Goal: Information Seeking & Learning: Check status

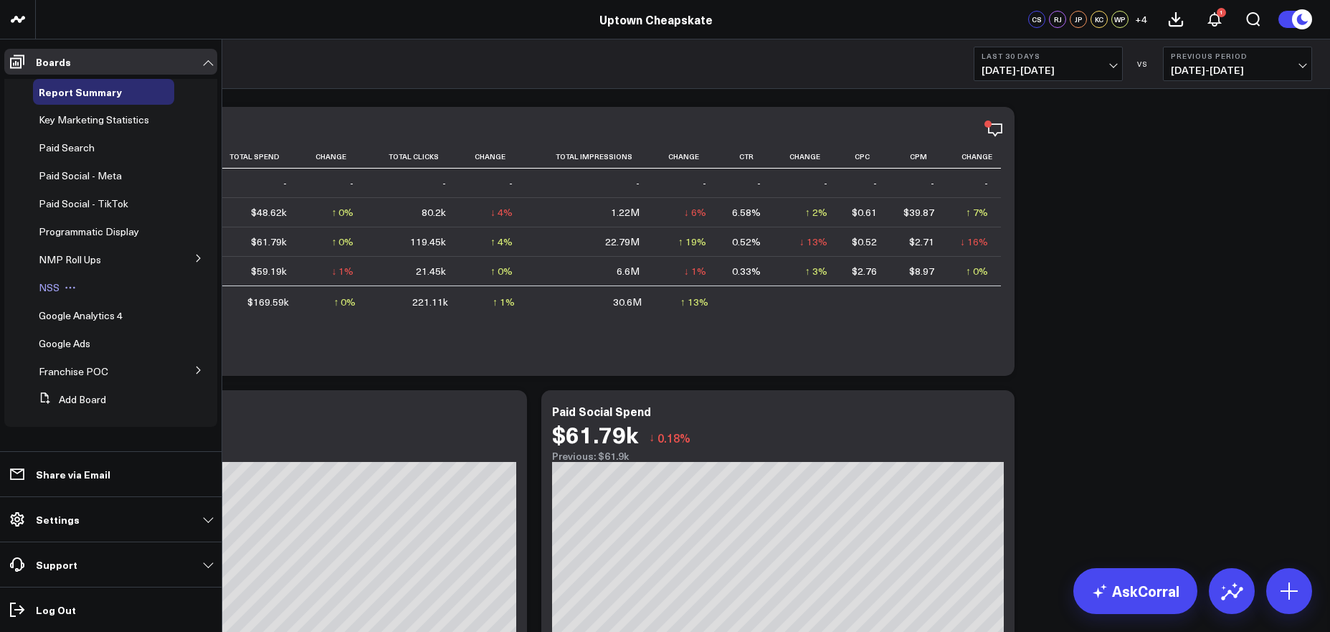
scroll to position [5, 0]
click at [96, 265] on span "NMP Roll Ups" at bounding box center [70, 259] width 62 height 14
click at [195, 262] on icon at bounding box center [198, 258] width 9 height 9
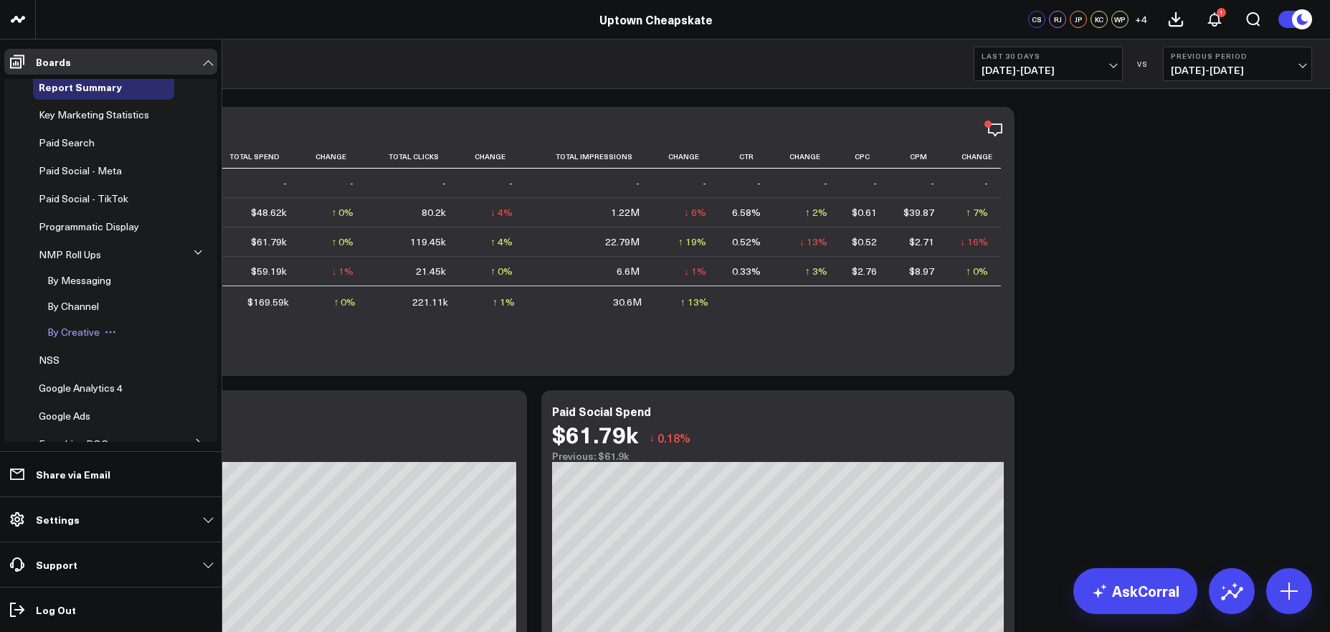
click at [86, 338] on span "By Creative" at bounding box center [73, 332] width 52 height 14
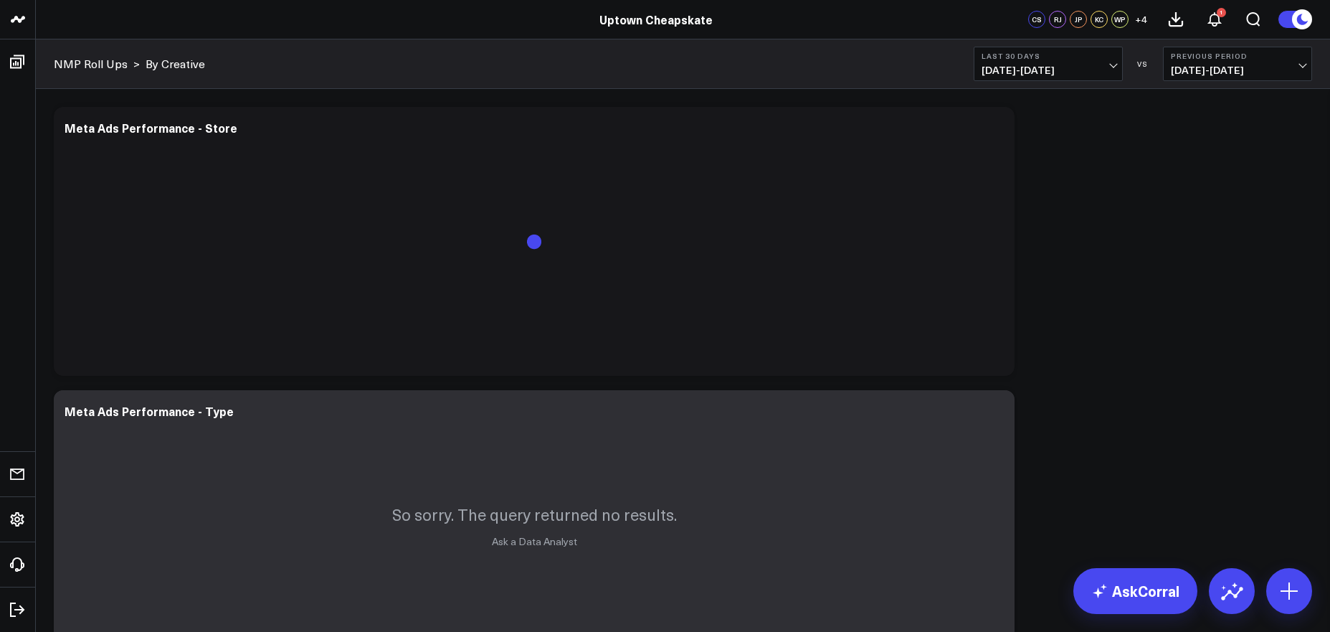
click at [1295, 67] on span "07/07/25 - 08/05/25" at bounding box center [1237, 70] width 133 height 11
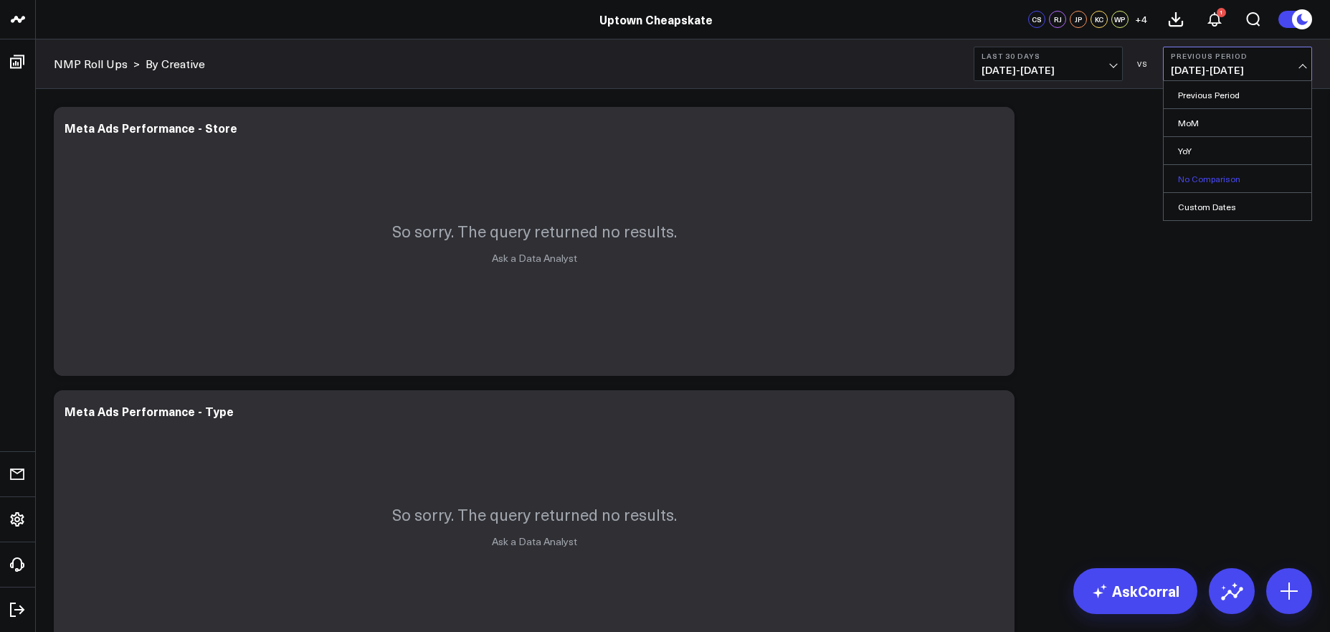
click at [1191, 177] on link "No Comparison" at bounding box center [1237, 178] width 148 height 27
click at [1113, 66] on span "08/06/25 - 09/04/25" at bounding box center [1047, 70] width 133 height 11
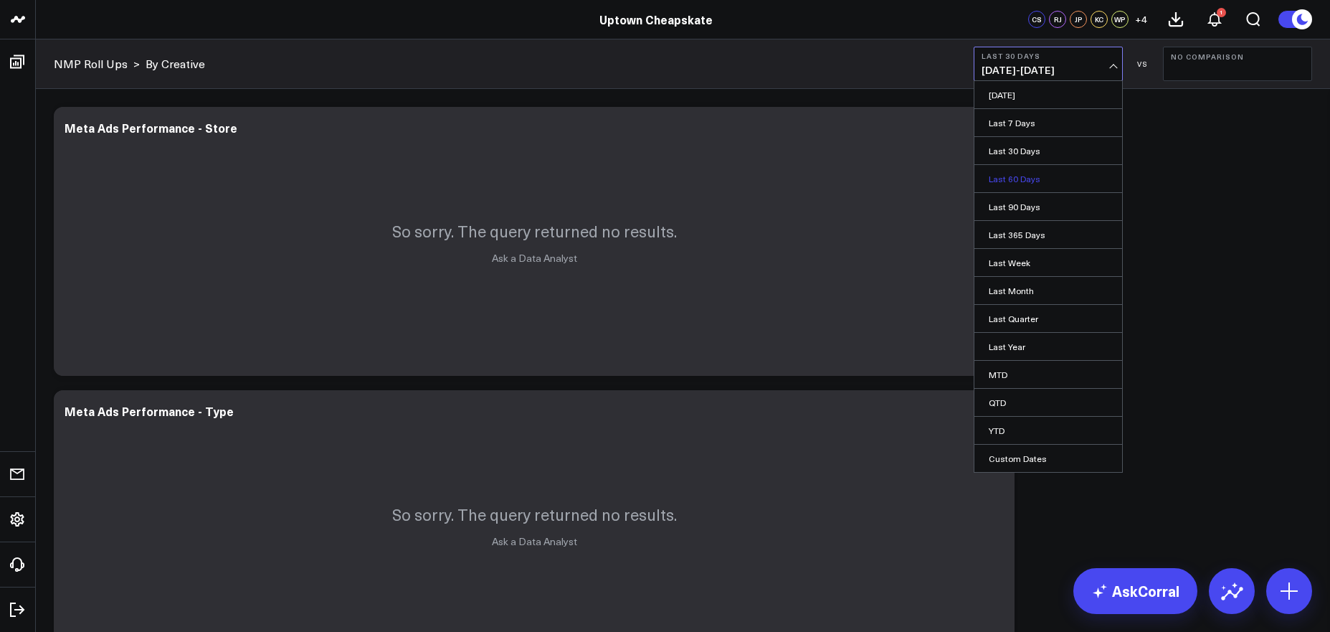
click at [1022, 178] on link "Last 60 Days" at bounding box center [1048, 178] width 148 height 27
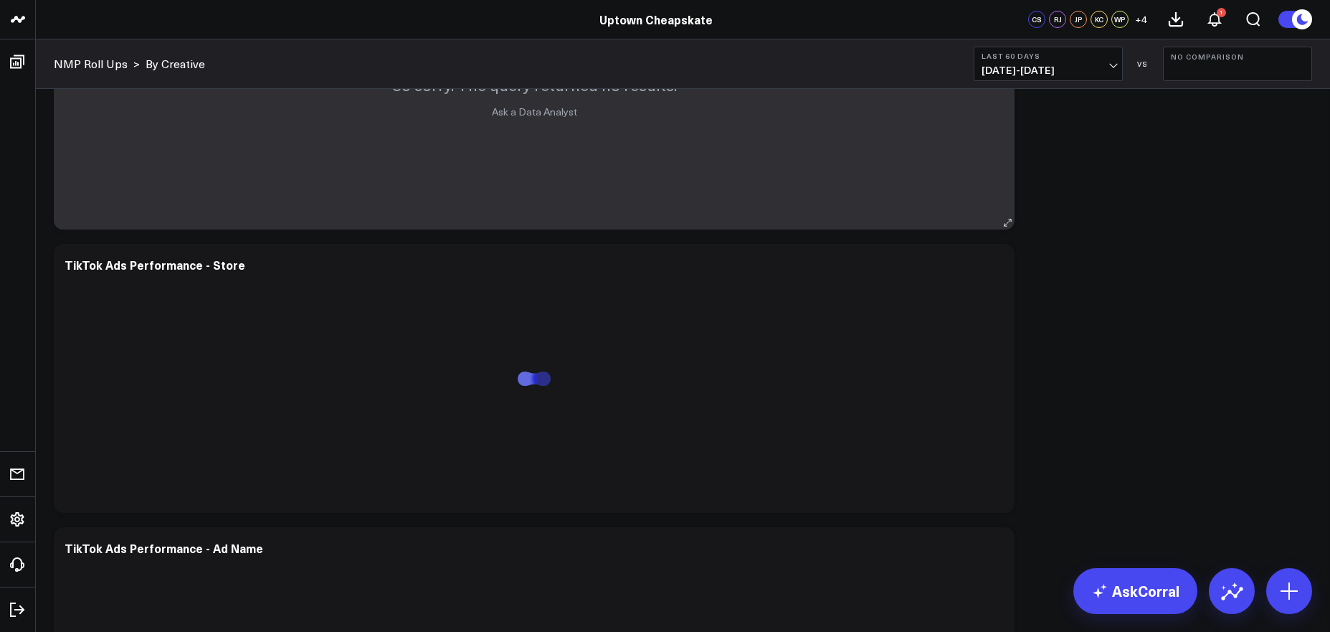
scroll to position [231, 0]
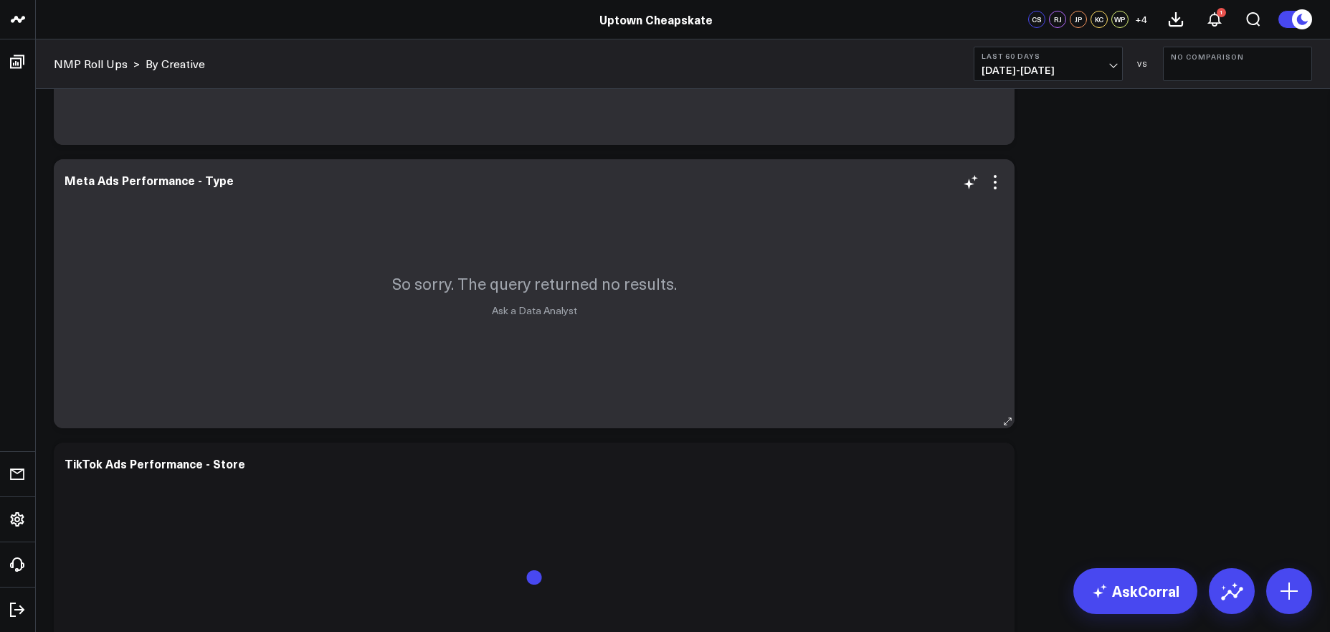
click at [430, 258] on div "So sorry. The query returned no results. Ask a Data Analyst" at bounding box center [534, 293] width 961 height 269
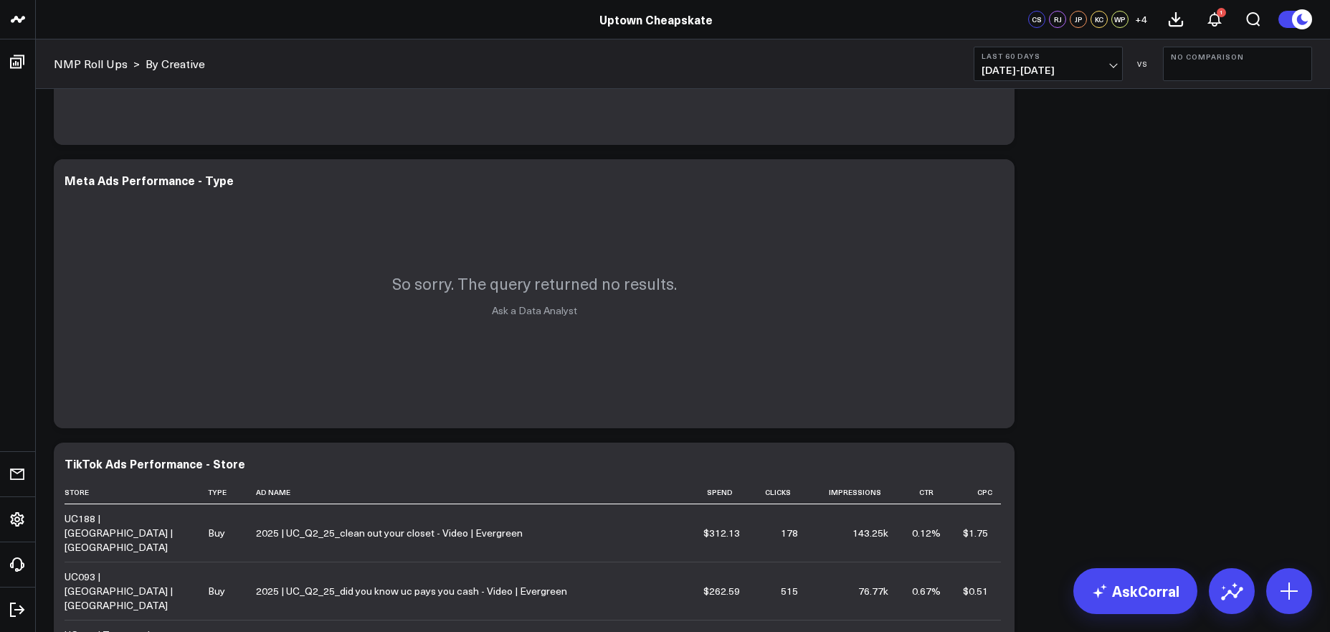
scroll to position [0, 0]
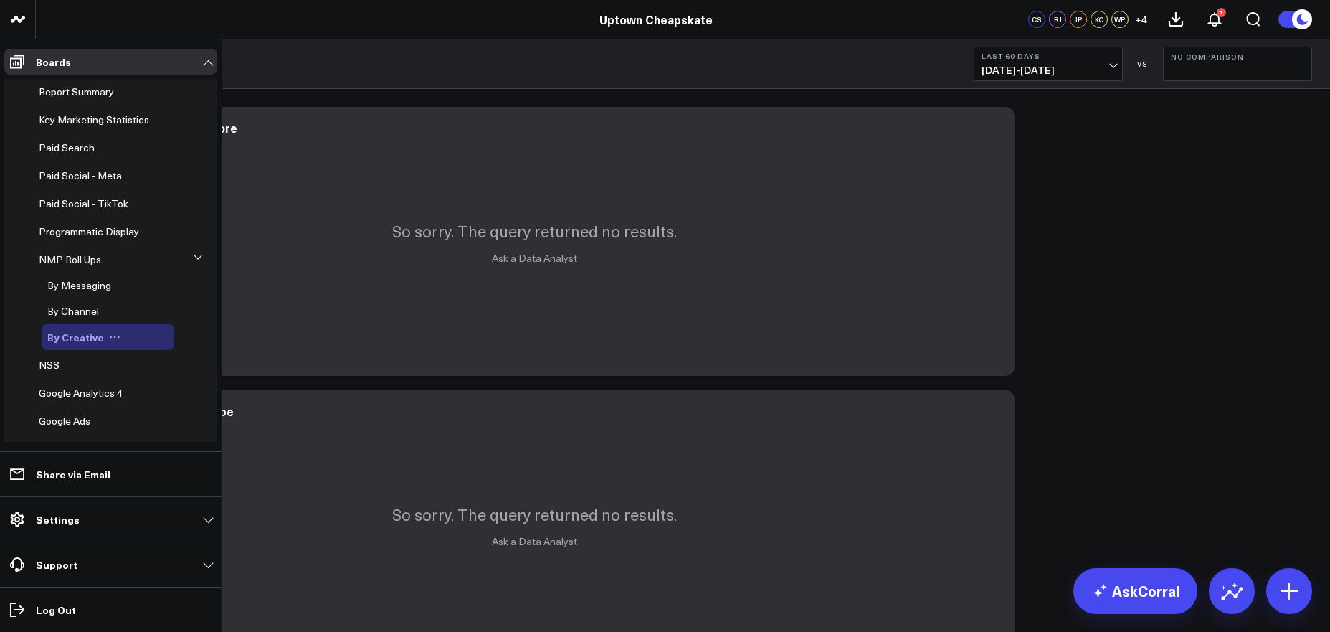
click at [62, 344] on span "By Creative" at bounding box center [75, 337] width 57 height 14
click at [88, 182] on span "Paid Social - Meta" at bounding box center [80, 175] width 83 height 14
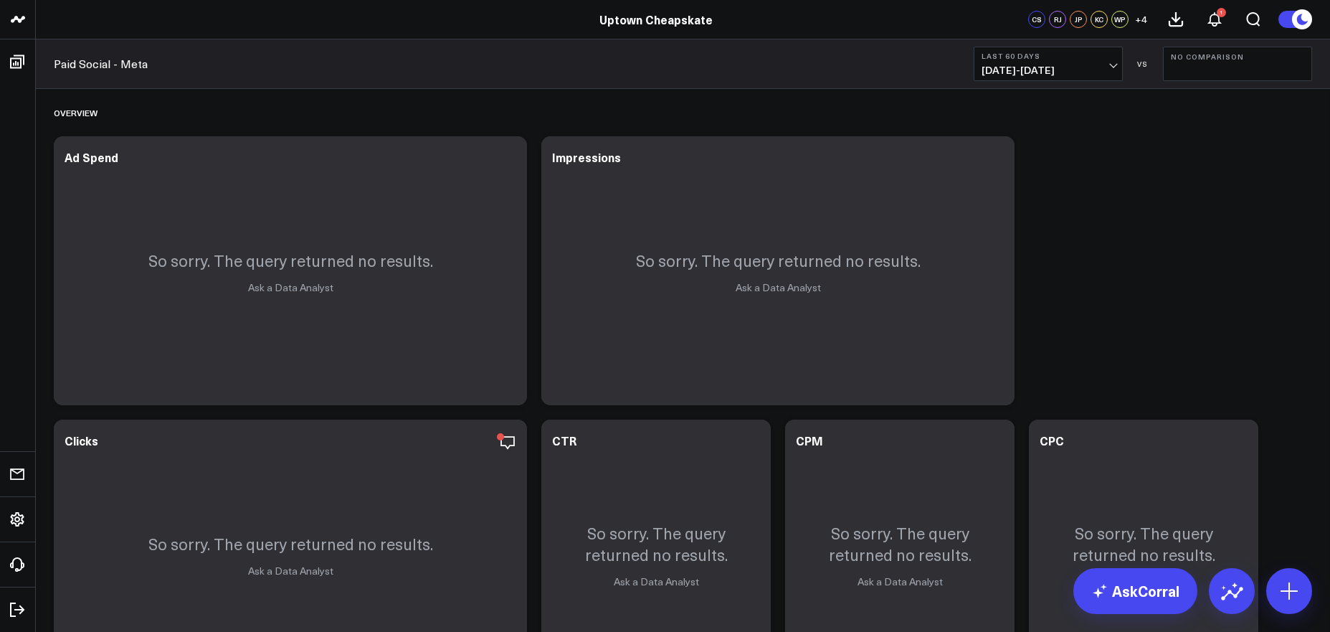
click at [1115, 68] on button "Last 60 Days [DATE] - [DATE]" at bounding box center [1047, 64] width 149 height 34
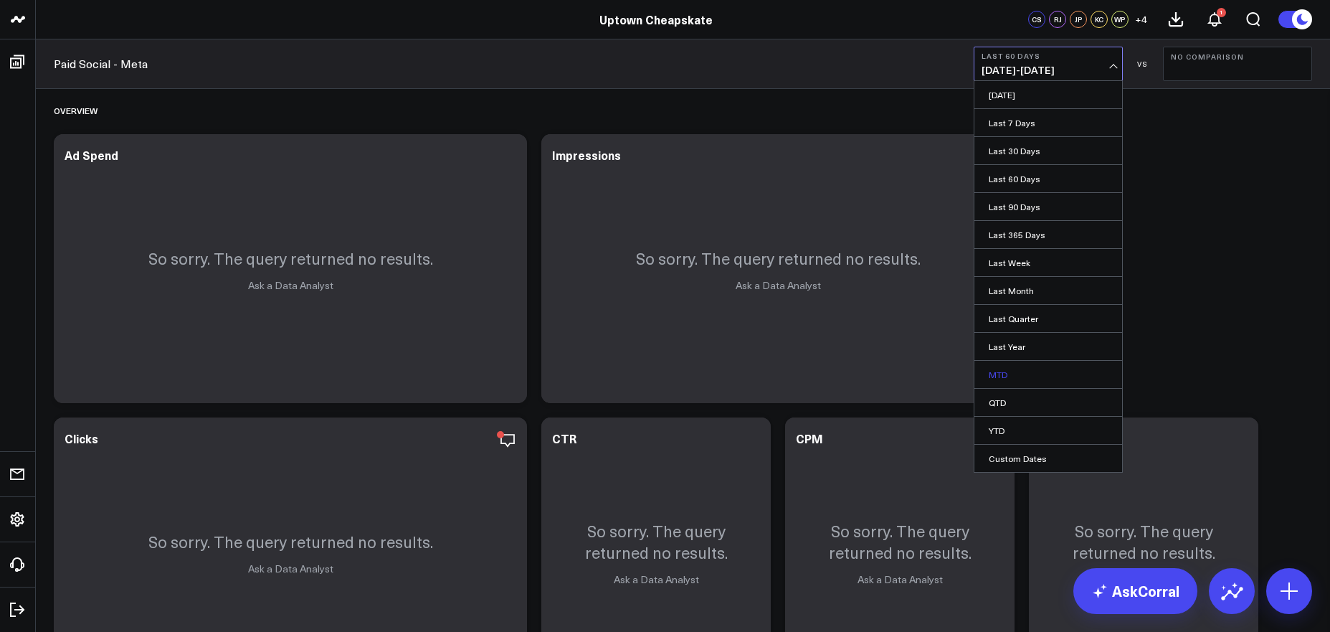
scroll to position [3, 0]
click at [1021, 454] on link "Custom Dates" at bounding box center [1048, 457] width 148 height 27
select select "8"
select select "2025"
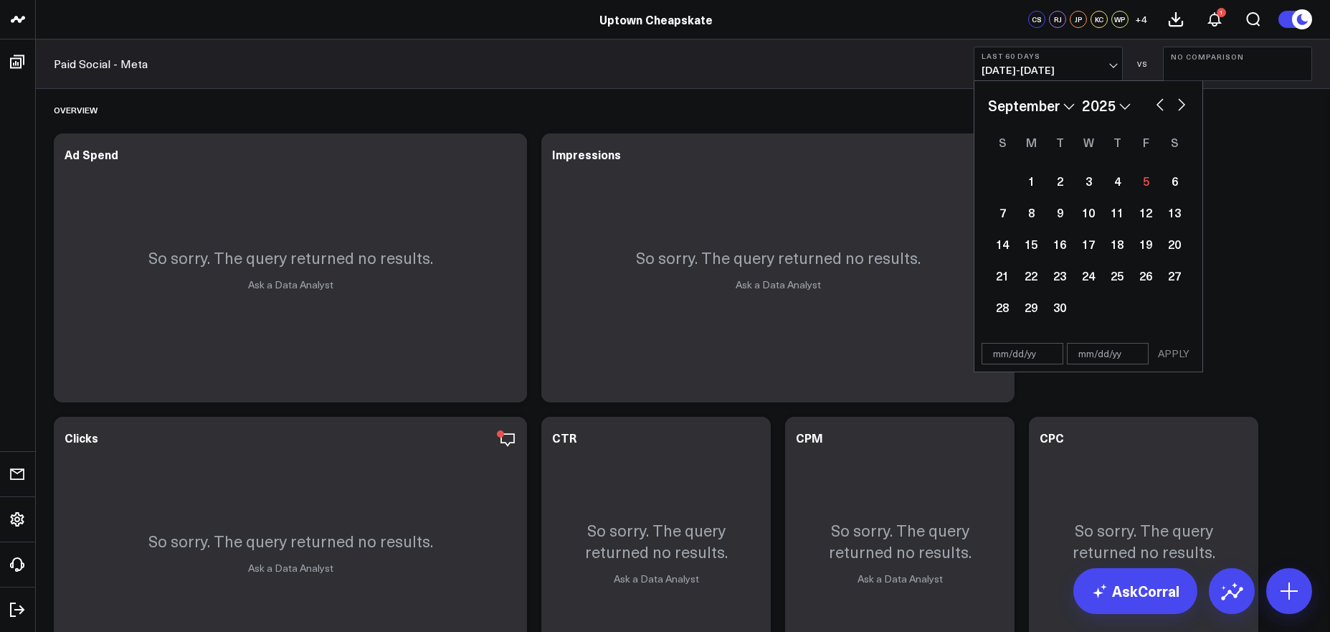
click at [1159, 103] on button "button" at bounding box center [1160, 103] width 14 height 17
select select "7"
select select "2025"
click at [1158, 112] on div "January February March April May June July August September October November [D…" at bounding box center [1088, 106] width 201 height 22
click at [1160, 106] on button "button" at bounding box center [1160, 103] width 14 height 17
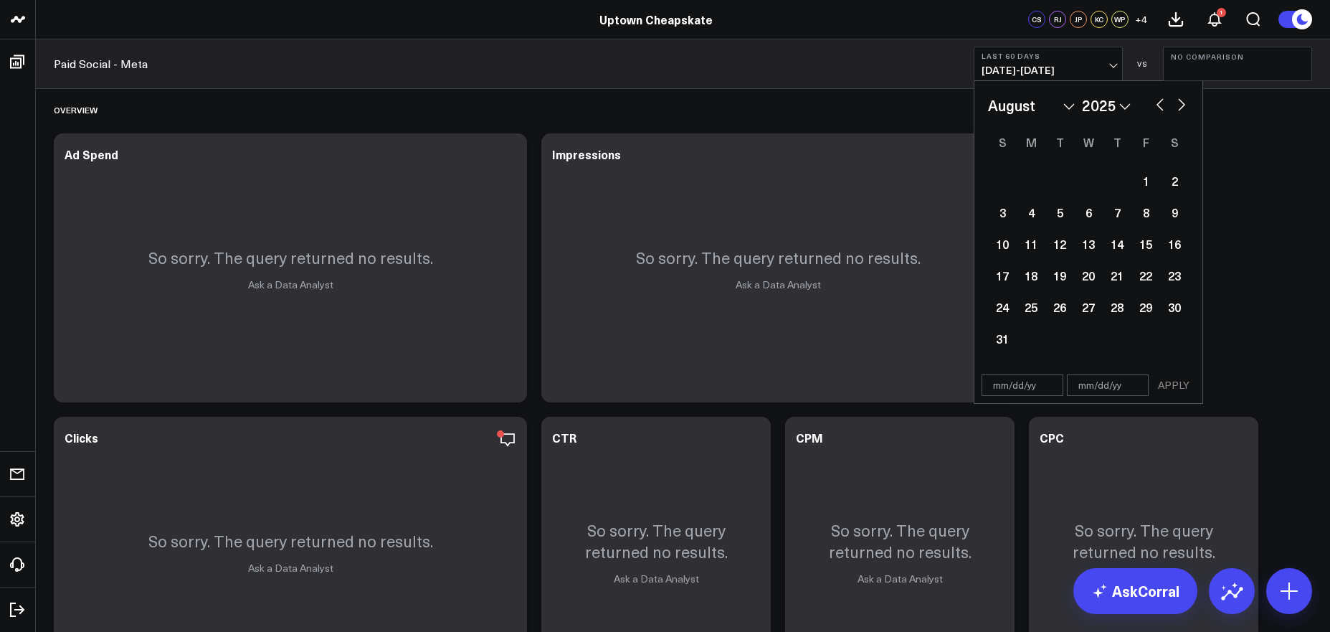
select select "6"
select select "2025"
click at [1062, 178] on div "1" at bounding box center [1059, 180] width 29 height 29
type input "[DATE]"
select select "6"
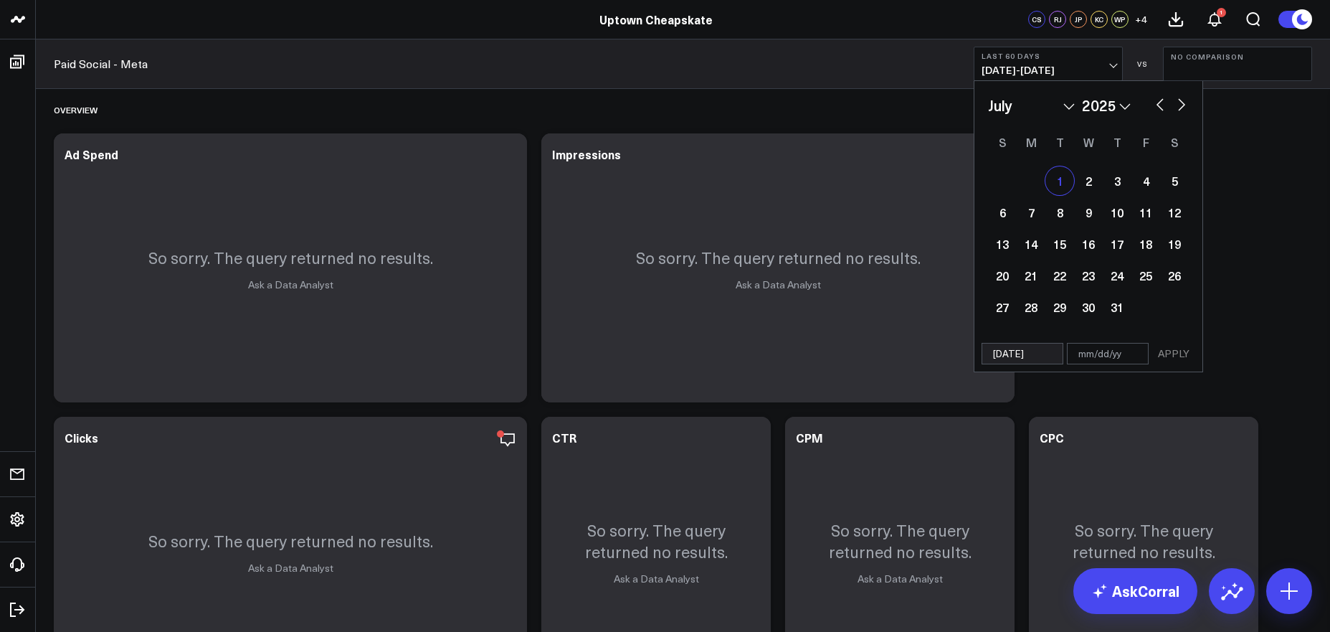
select select "2025"
click at [1180, 103] on button "button" at bounding box center [1181, 103] width 14 height 17
select select "7"
select select "2025"
click at [1180, 103] on button "button" at bounding box center [1181, 103] width 14 height 17
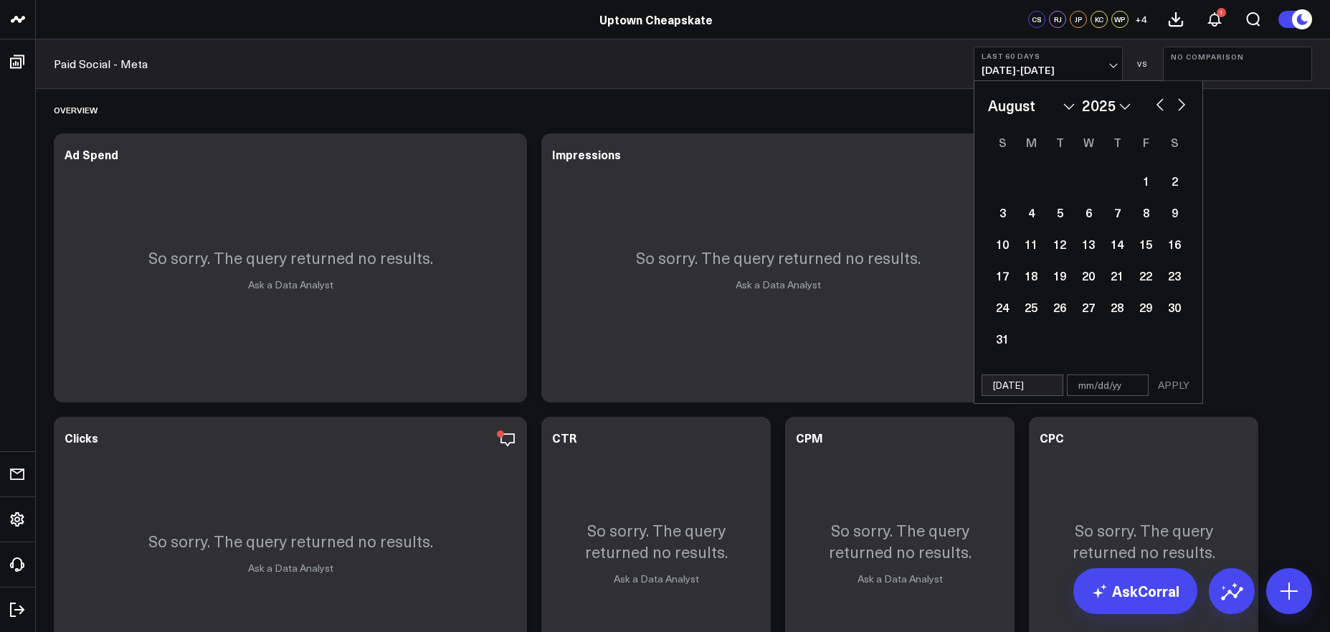
select select "8"
select select "2025"
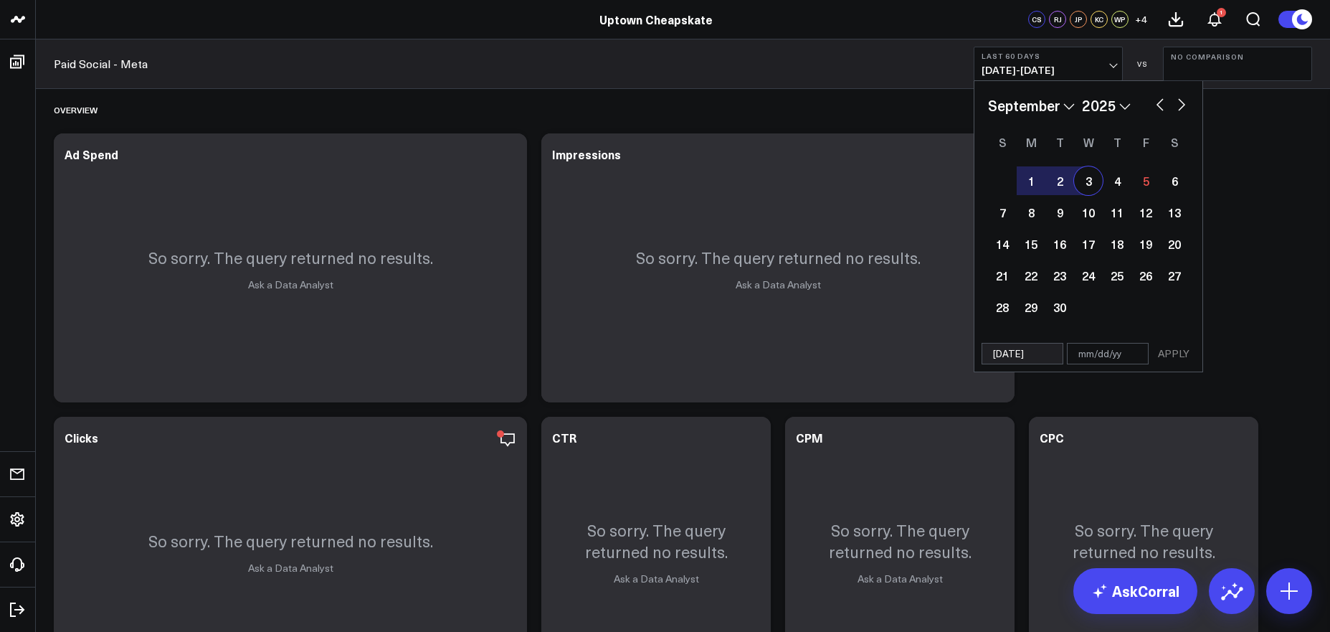
click at [1158, 102] on button "button" at bounding box center [1160, 103] width 14 height 17
select select "7"
select select "2025"
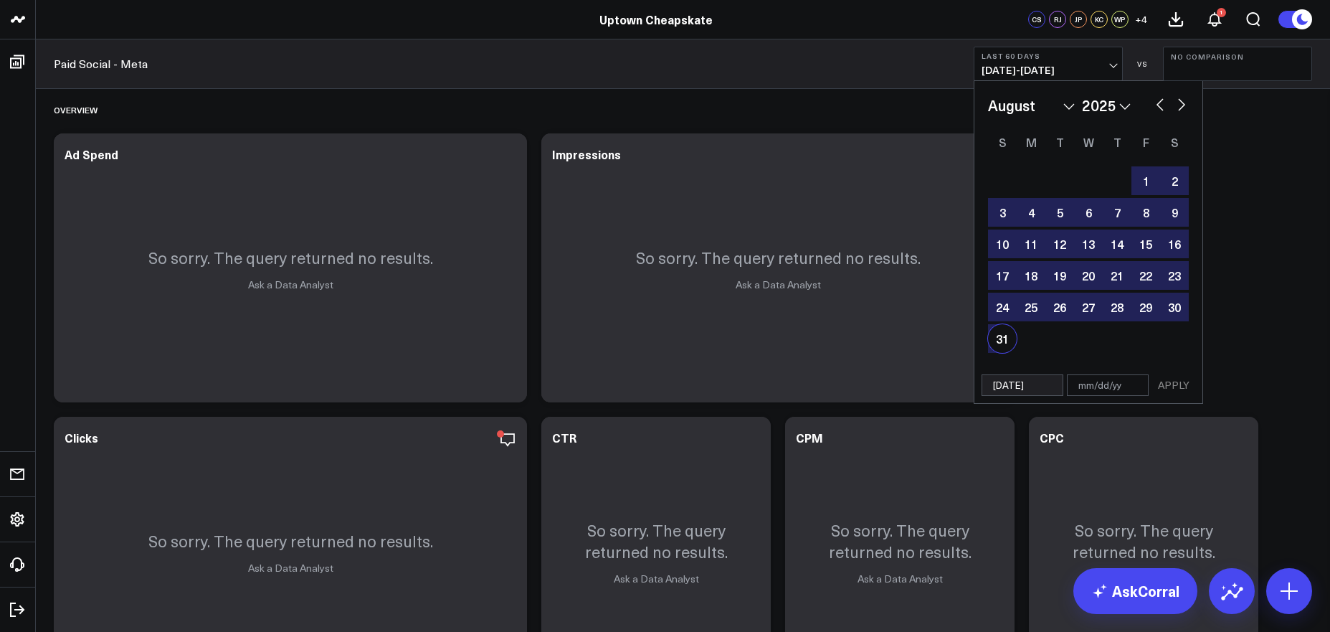
click at [1008, 335] on div "31" at bounding box center [1002, 338] width 29 height 29
type input "[DATE]"
select select "7"
select select "2025"
click at [1180, 381] on button "APPLY" at bounding box center [1173, 385] width 43 height 22
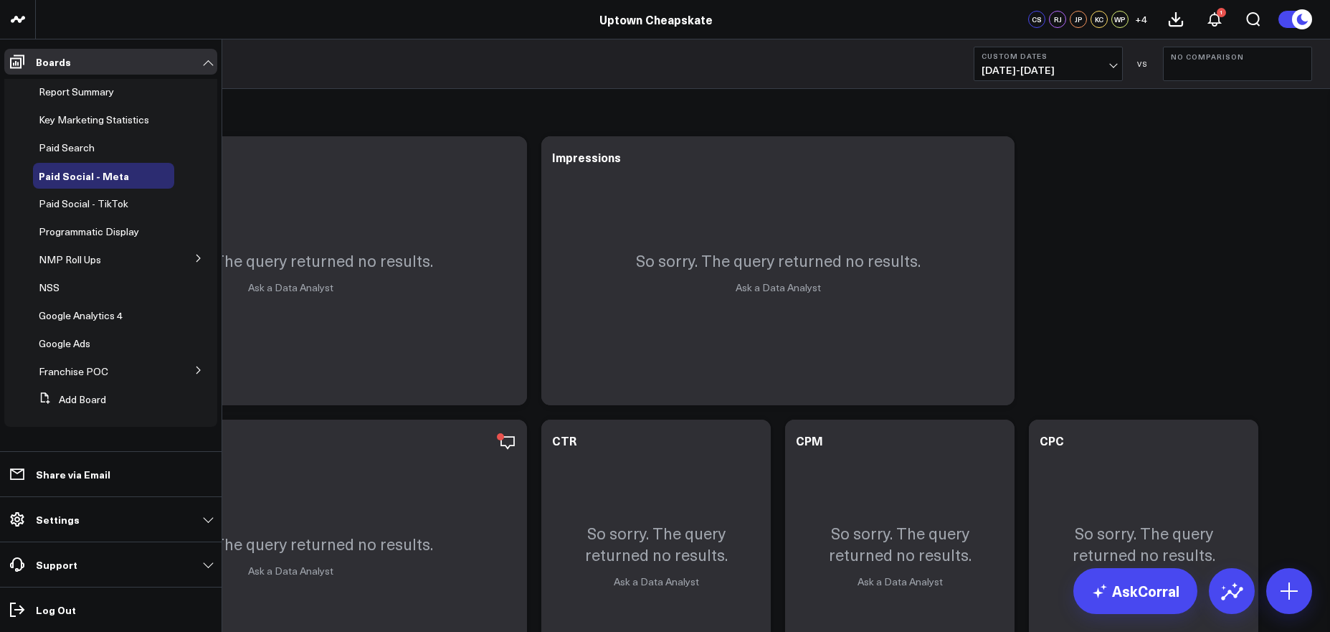
scroll to position [5, 0]
click at [194, 262] on icon at bounding box center [198, 258] width 9 height 9
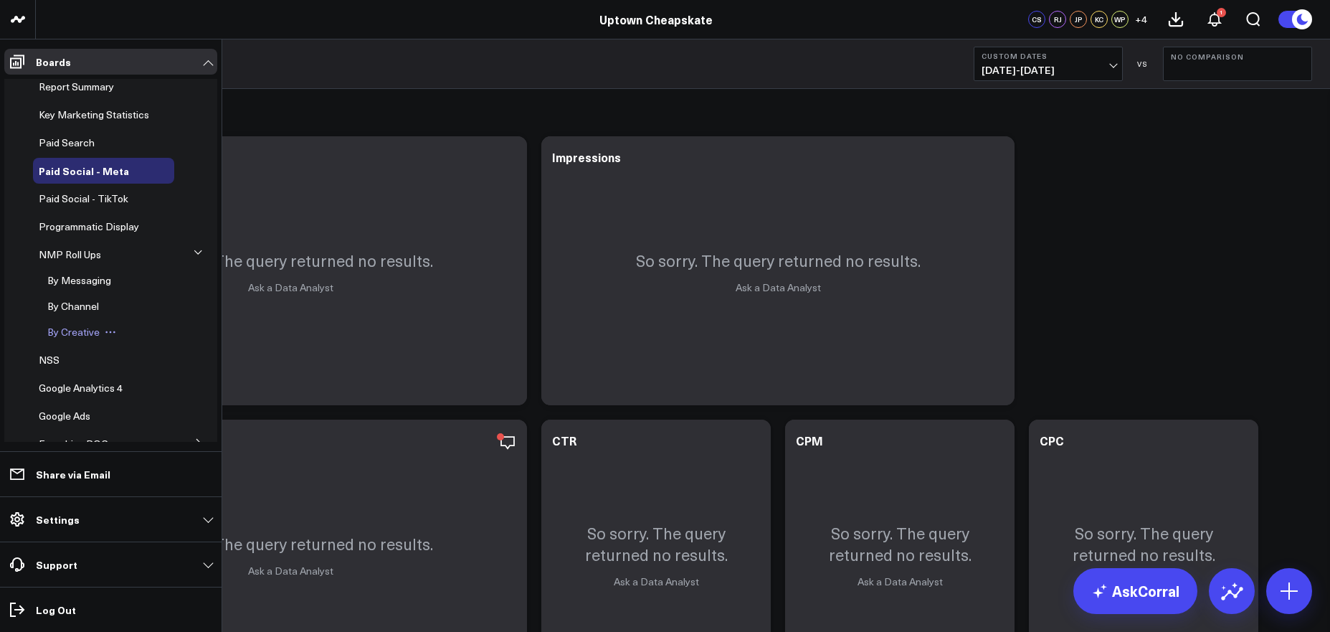
click at [72, 338] on span "By Creative" at bounding box center [73, 332] width 52 height 14
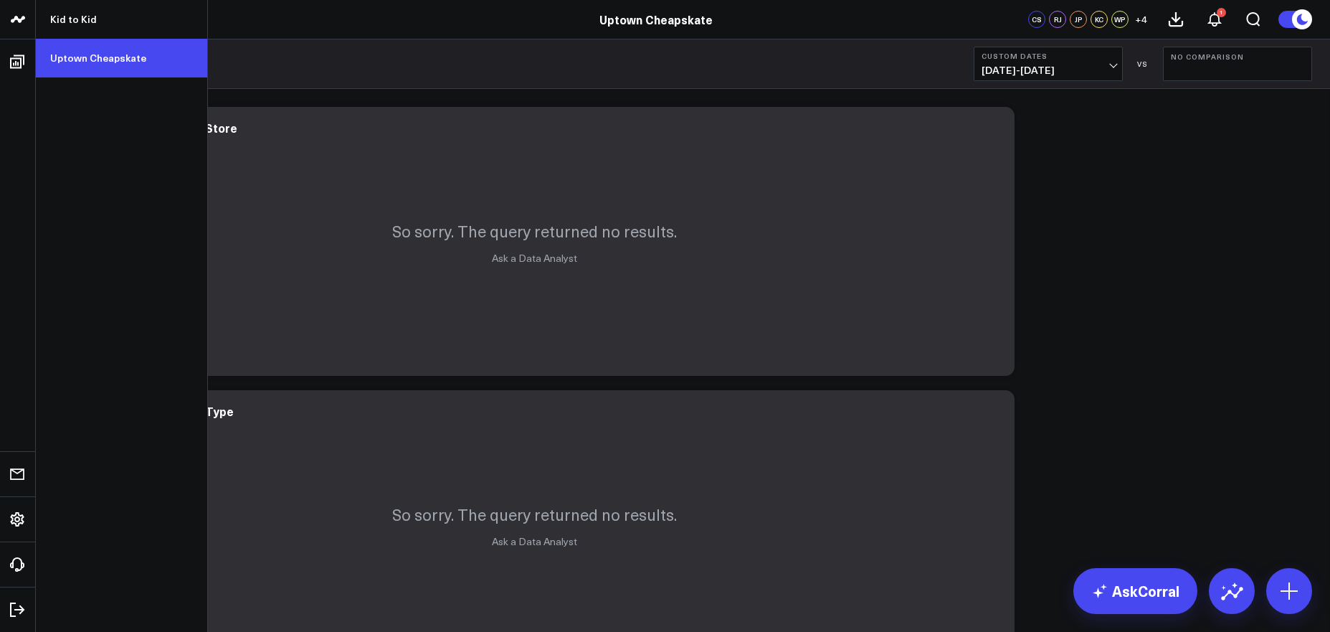
click at [90, 52] on link "Uptown Cheapskate" at bounding box center [121, 58] width 171 height 39
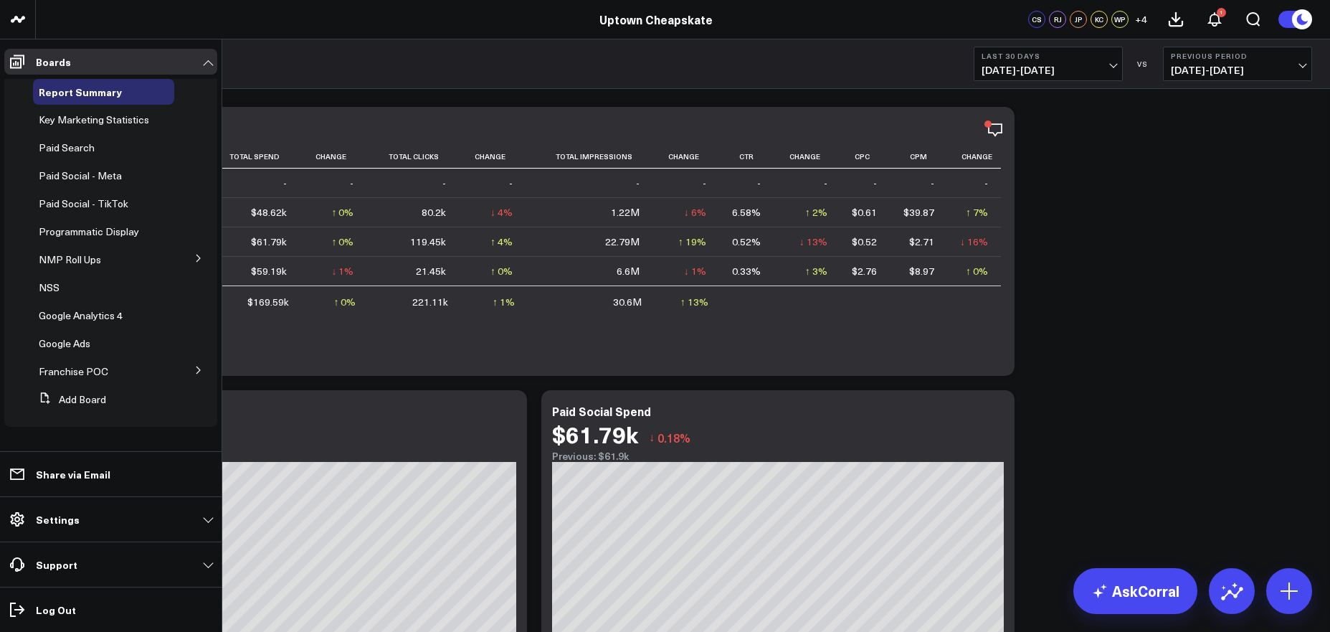
scroll to position [3, 0]
click at [194, 262] on icon at bounding box center [198, 258] width 9 height 9
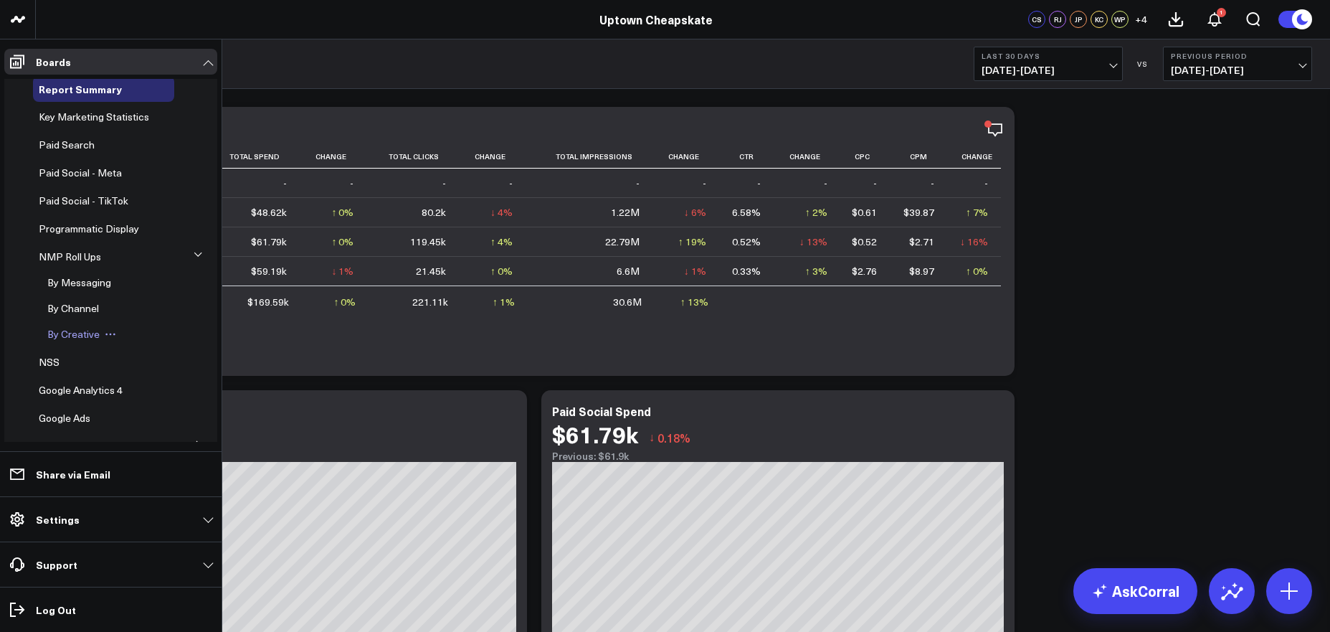
click at [71, 340] on span "By Creative" at bounding box center [73, 334] width 52 height 14
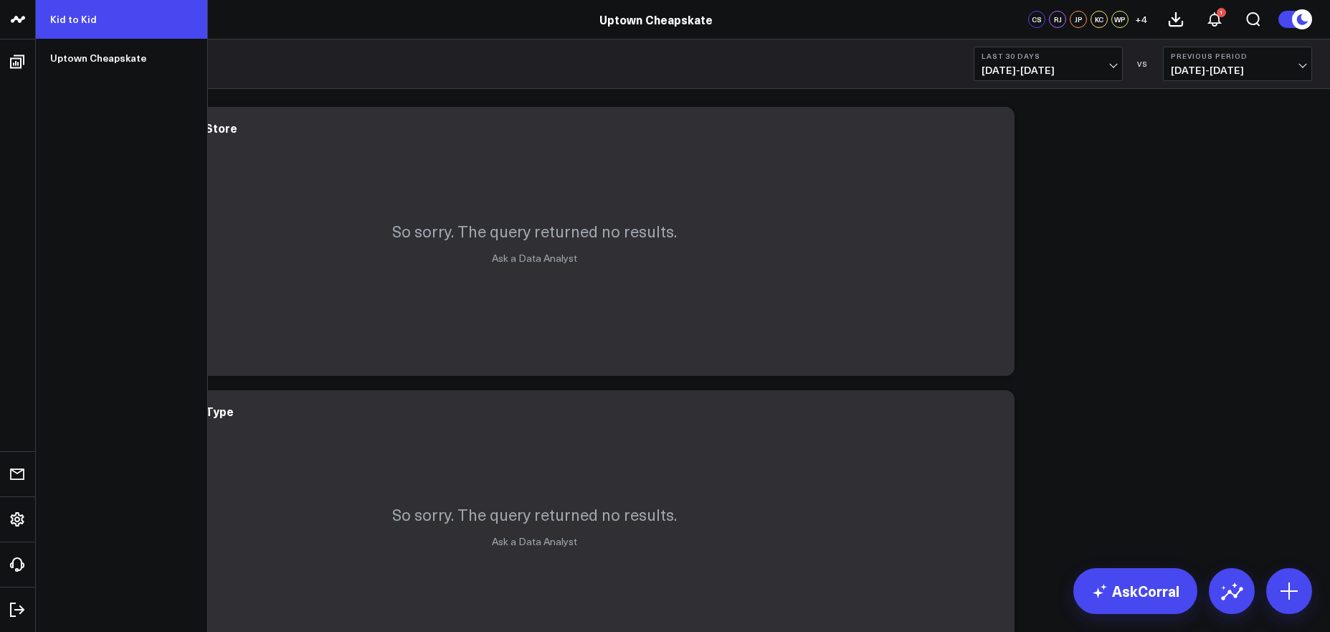
click at [88, 16] on link "Kid to Kid" at bounding box center [121, 19] width 171 height 39
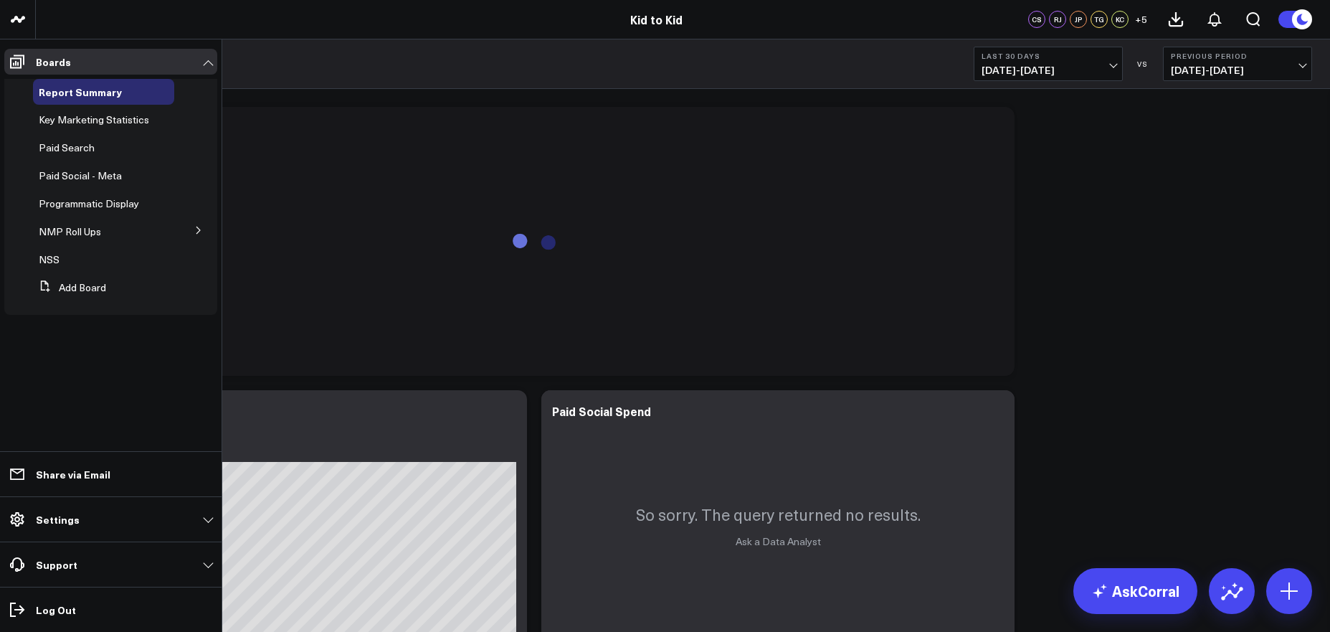
click at [197, 229] on icon at bounding box center [198, 230] width 9 height 9
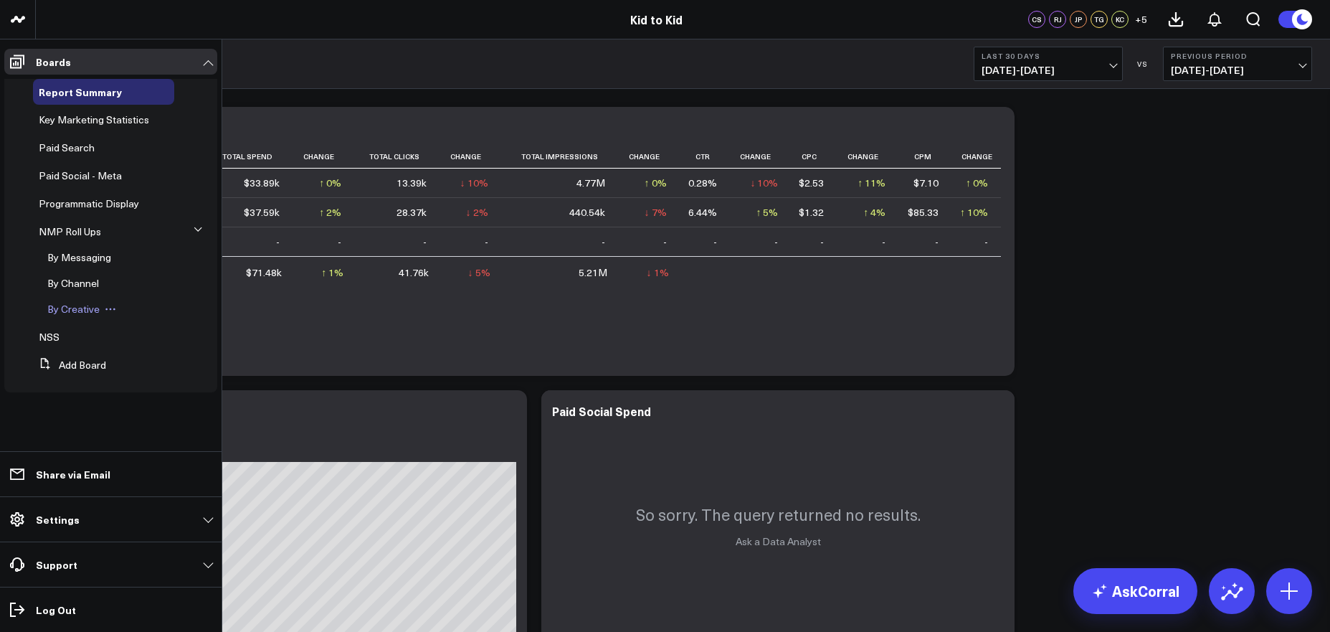
click at [82, 312] on span "By Creative" at bounding box center [73, 309] width 52 height 14
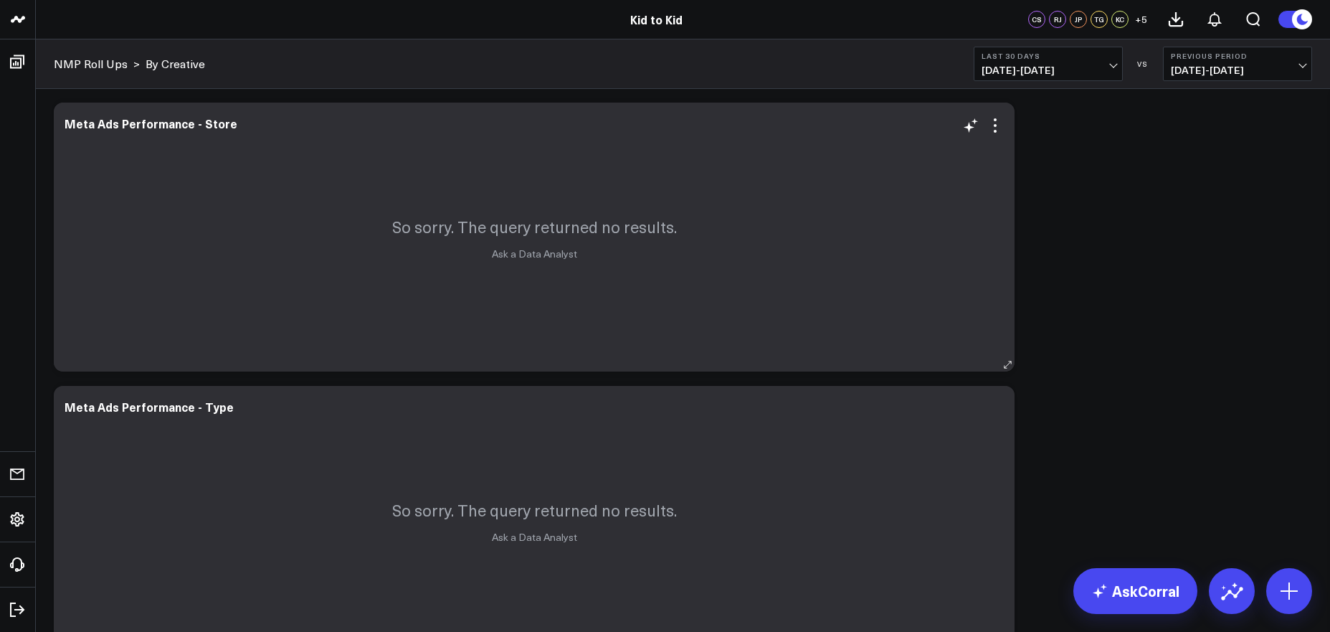
scroll to position [2, 0]
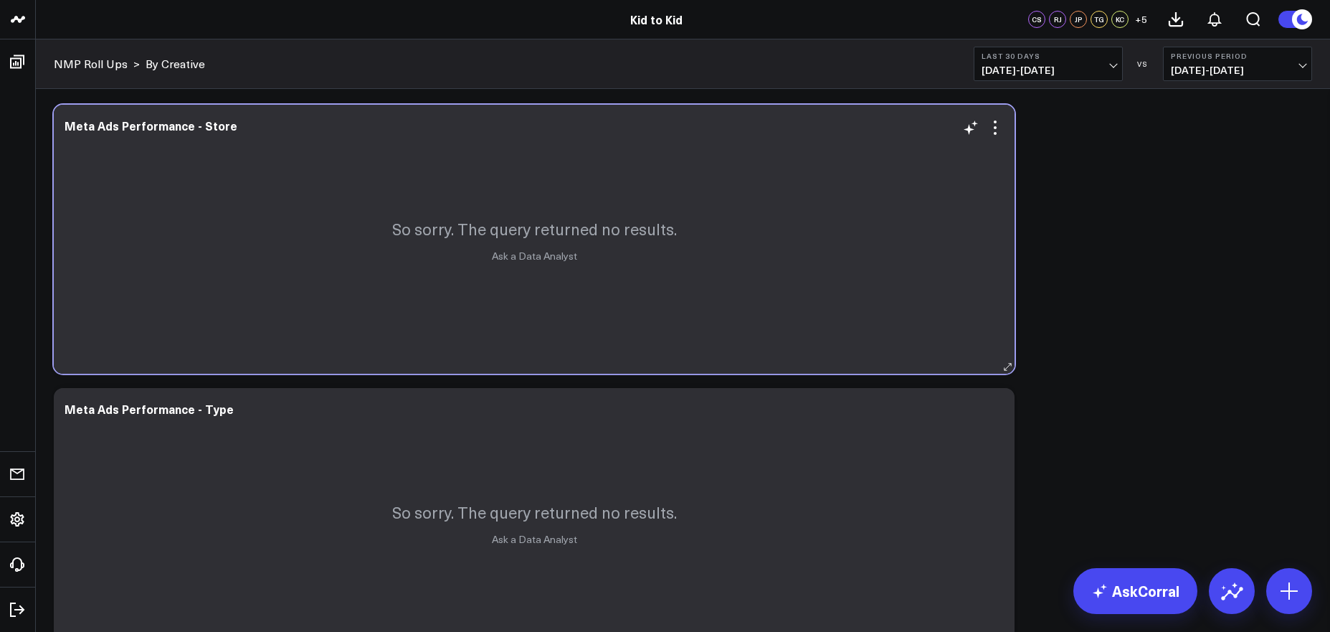
click at [553, 265] on div "So sorry. The query returned no results. Ask a Data Analyst" at bounding box center [534, 239] width 961 height 269
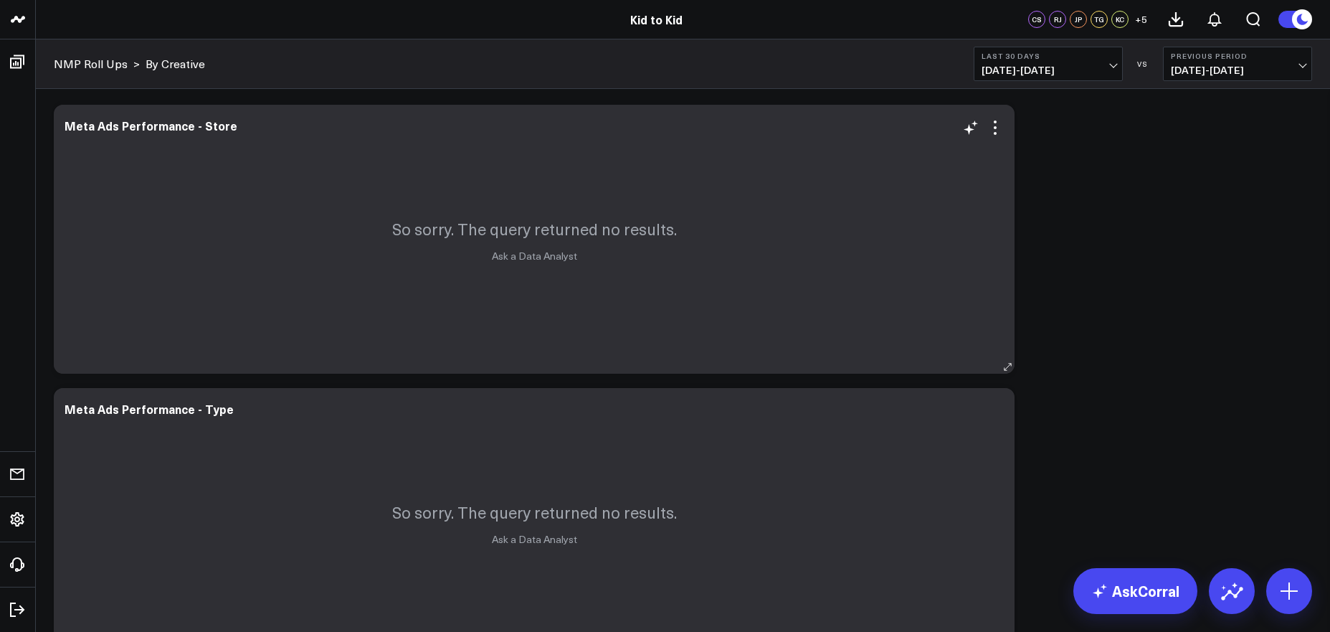
click at [548, 261] on link "Ask a Data Analyst" at bounding box center [534, 256] width 85 height 14
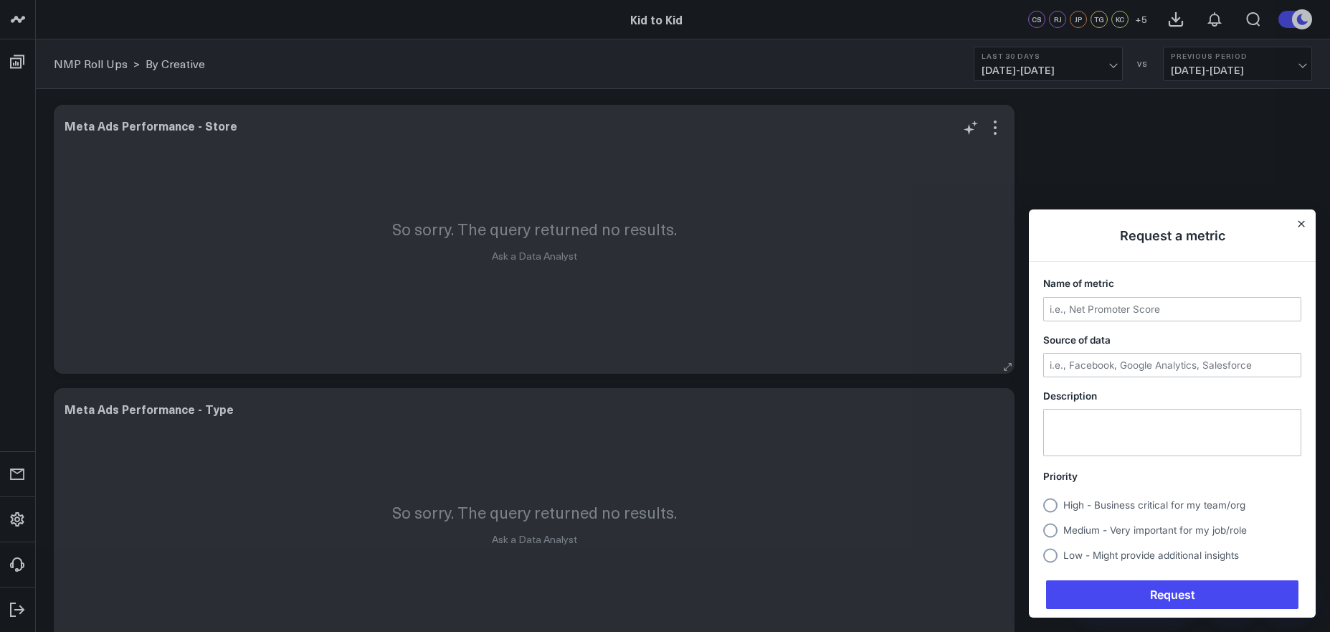
click at [548, 258] on div at bounding box center [665, 316] width 1330 height 632
click at [1308, 223] on h1 "Request a metric" at bounding box center [1172, 235] width 287 height 52
click at [1303, 229] on h1 "Request a metric" at bounding box center [1172, 235] width 287 height 52
click at [1303, 227] on icon "Close" at bounding box center [1300, 223] width 7 height 7
